Goal: Find specific page/section: Find specific page/section

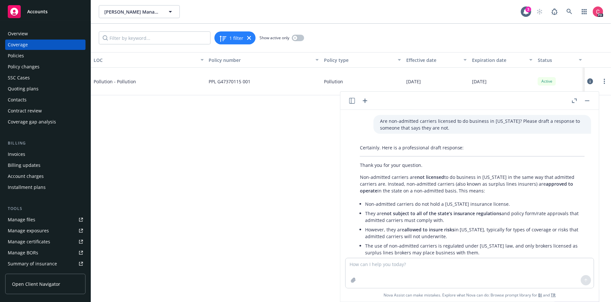
scroll to position [54, 0]
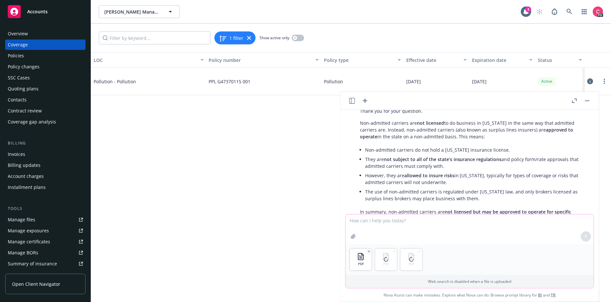
click at [379, 218] on textarea at bounding box center [469, 229] width 248 height 30
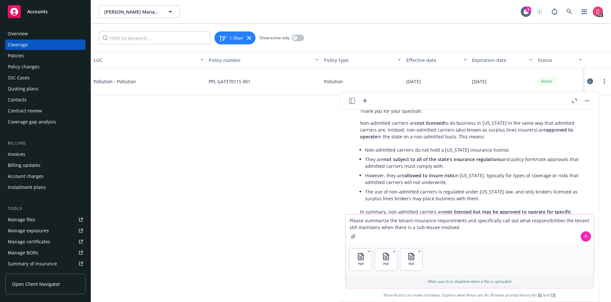
type textarea "Please summarize the tenant insurance requirements and specifically call out wh…"
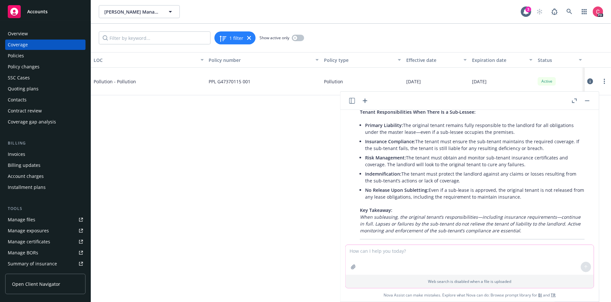
scroll to position [443, 0]
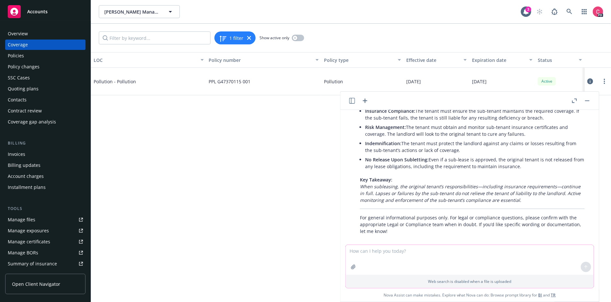
click at [457, 263] on textarea at bounding box center [469, 260] width 248 height 30
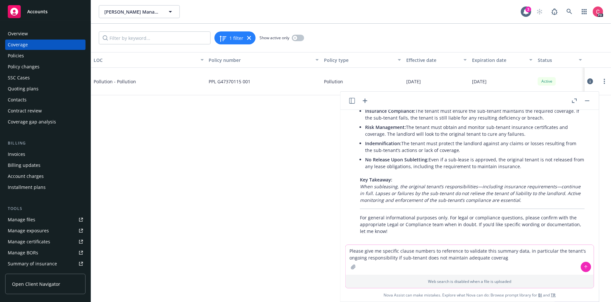
type textarea "Please give me specific clause numbers to reference to validate this summary da…"
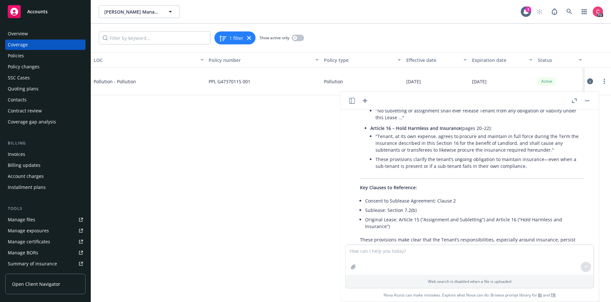
scroll to position [801, 0]
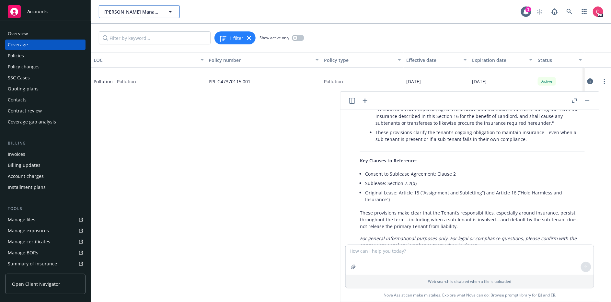
click at [167, 12] on icon "button" at bounding box center [170, 12] width 8 height 8
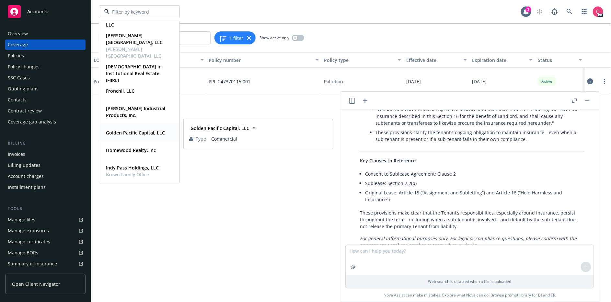
scroll to position [117, 0]
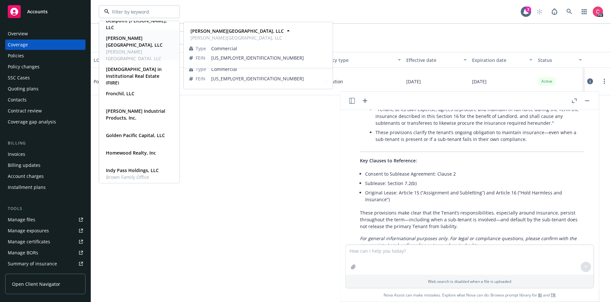
click at [120, 38] on strong "[PERSON_NAME][GEOGRAPHIC_DATA], LLC" at bounding box center [134, 41] width 57 height 13
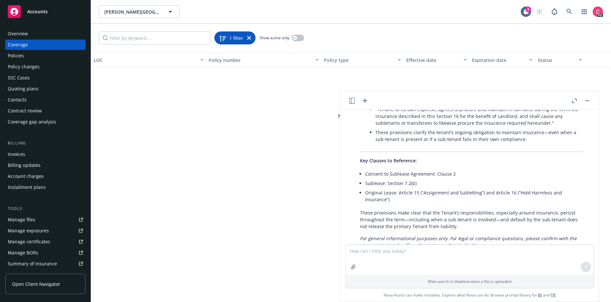
click at [248, 38] on icon at bounding box center [249, 38] width 4 height 4
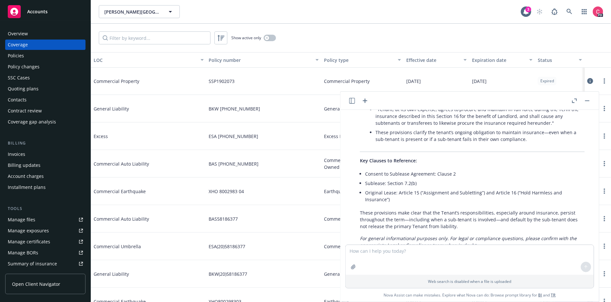
scroll to position [1049, 0]
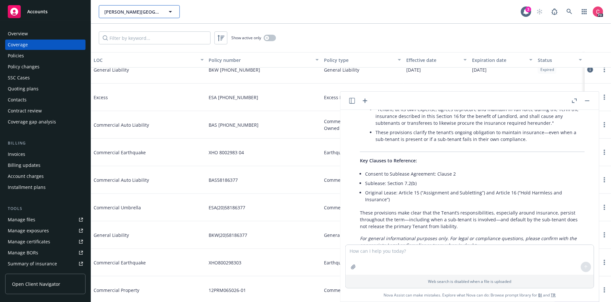
click at [155, 9] on span "[PERSON_NAME][GEOGRAPHIC_DATA], LLC" at bounding box center [132, 11] width 56 height 7
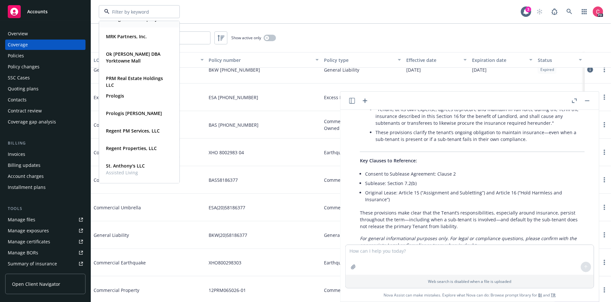
scroll to position [307, 0]
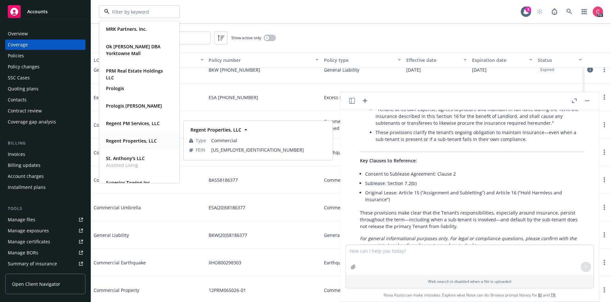
click at [129, 143] on span "Regent Properties, LLC" at bounding box center [131, 140] width 51 height 7
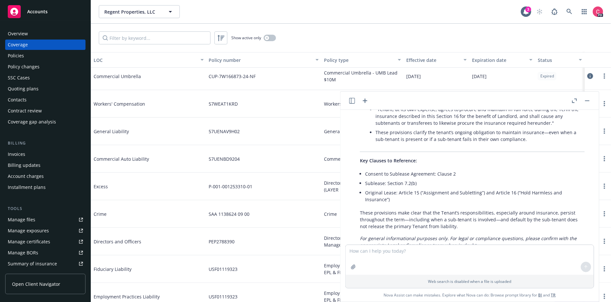
scroll to position [1203, 0]
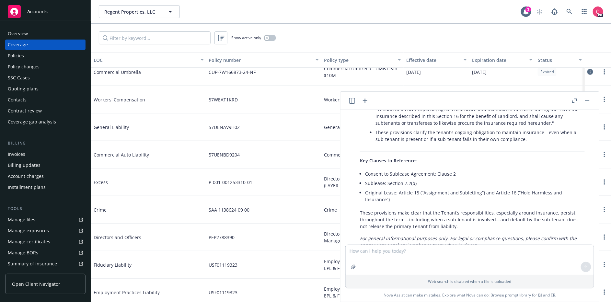
click at [587, 99] on button "button" at bounding box center [587, 101] width 8 height 8
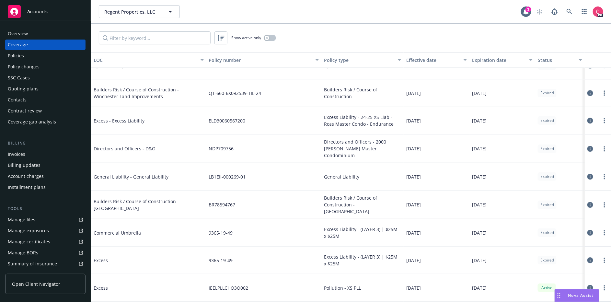
scroll to position [1467, 0]
click at [497, 63] on button "Expiration date" at bounding box center [502, 60] width 66 height 16
click at [531, 57] on div "button" at bounding box center [531, 59] width 3 height 15
click at [527, 61] on div "Expiration date" at bounding box center [502, 60] width 61 height 7
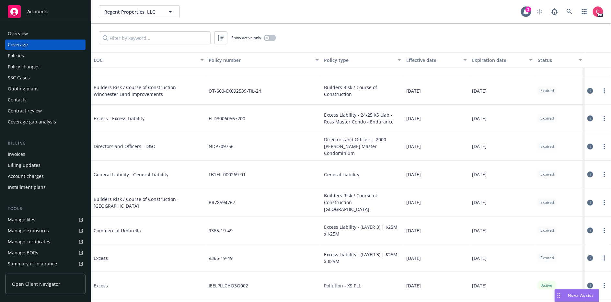
click at [527, 61] on div "Expiration date" at bounding box center [502, 60] width 61 height 7
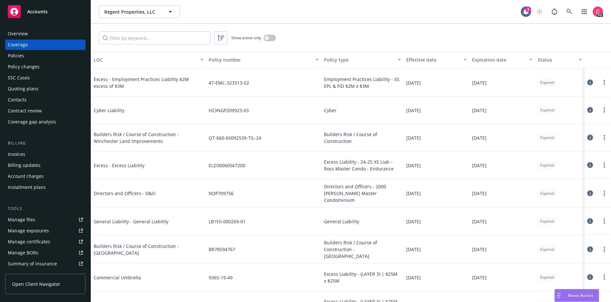
scroll to position [1426, 0]
